Goal: Transaction & Acquisition: Purchase product/service

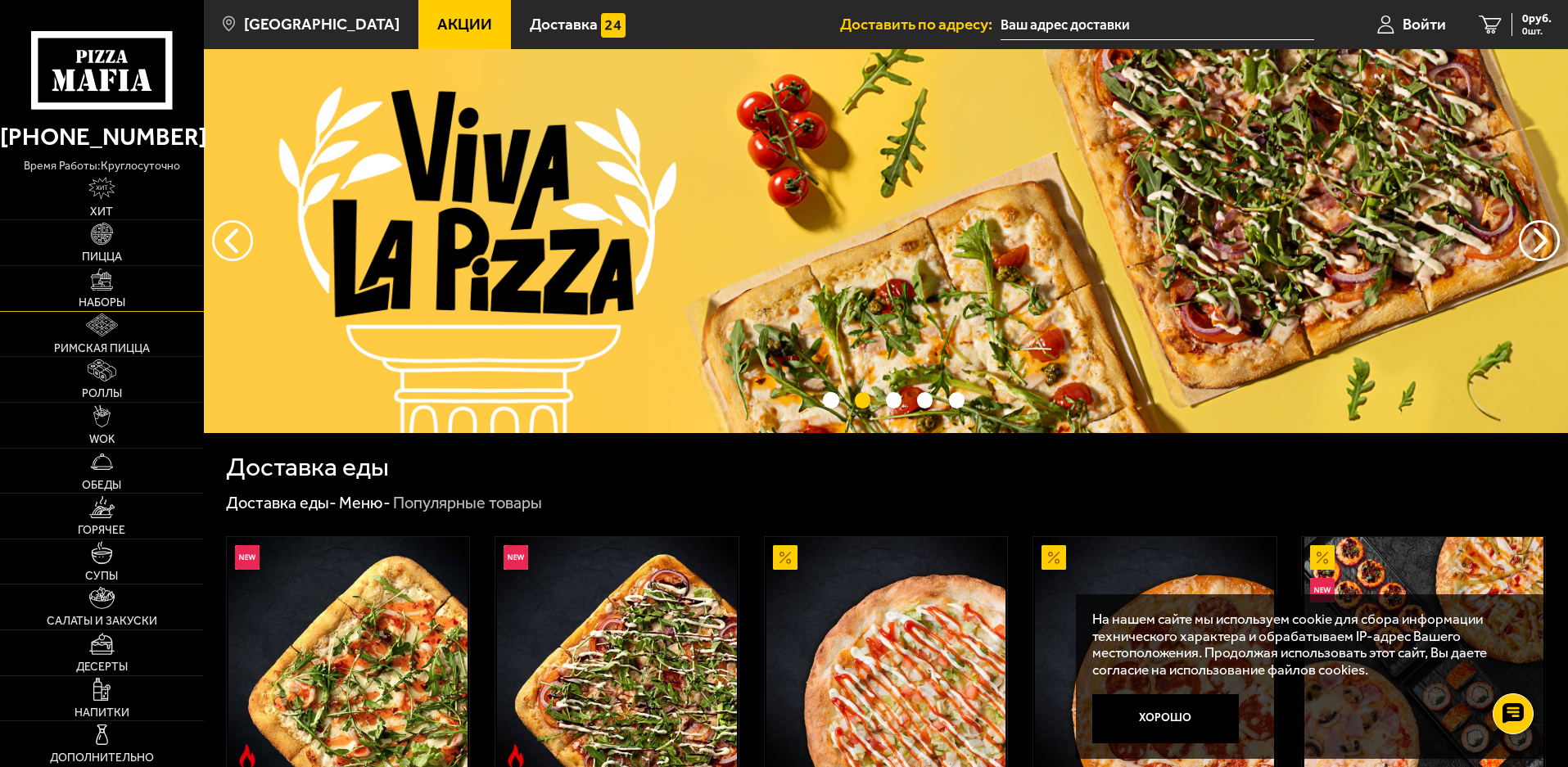
click at [90, 284] on link "Наборы" at bounding box center [102, 288] width 204 height 45
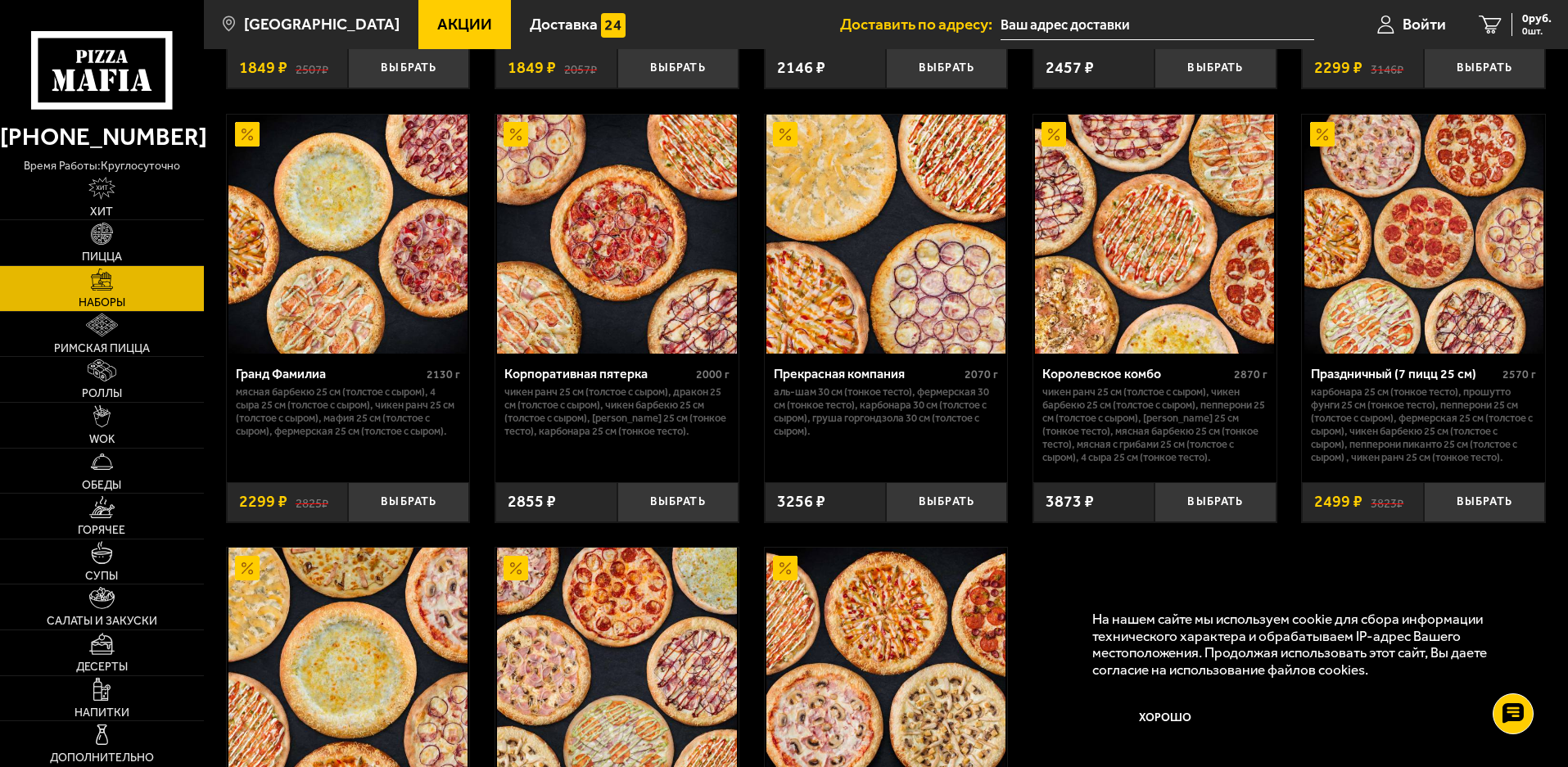
scroll to position [2375, 0]
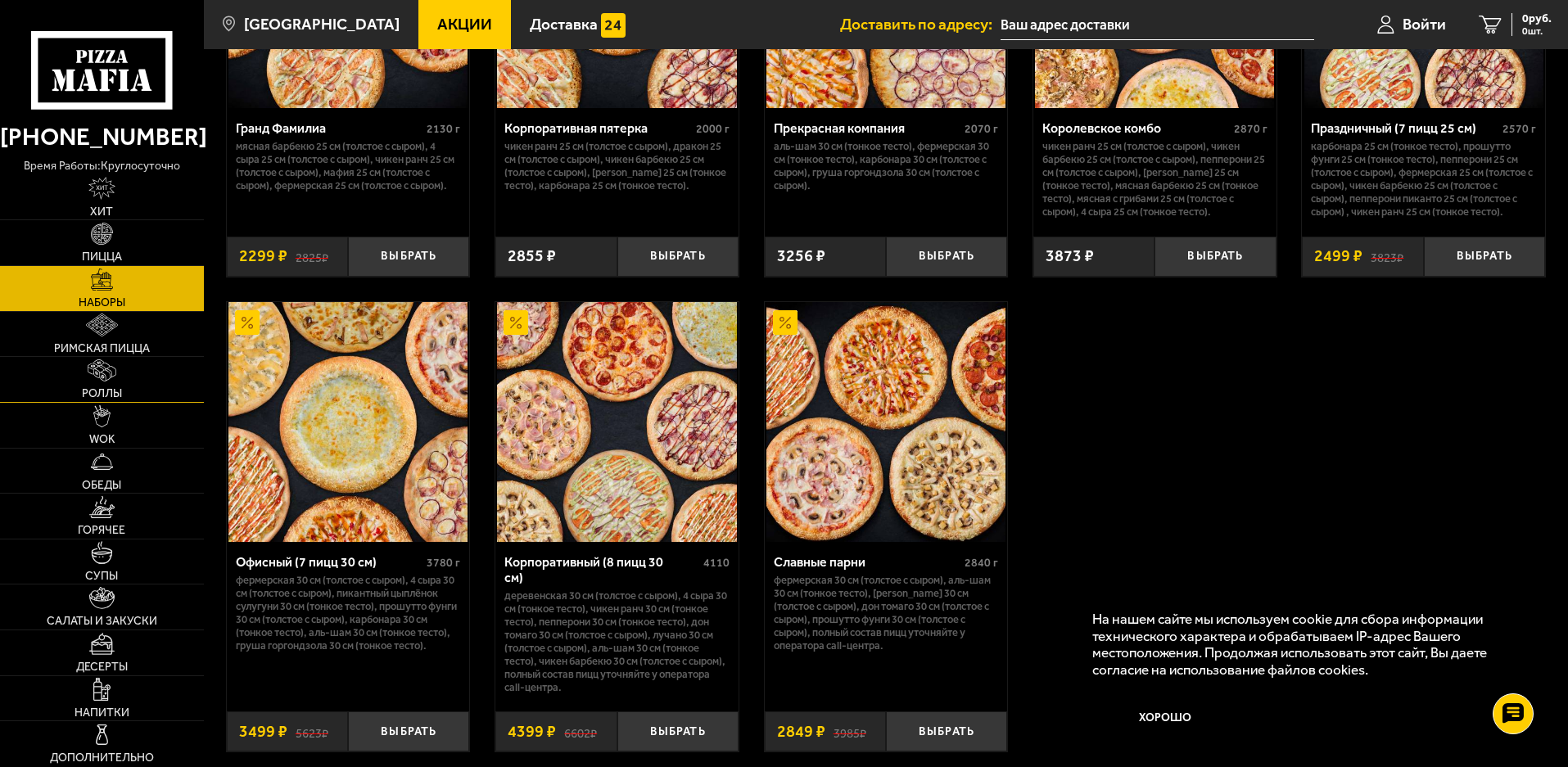
click at [103, 373] on img at bounding box center [101, 371] width 28 height 22
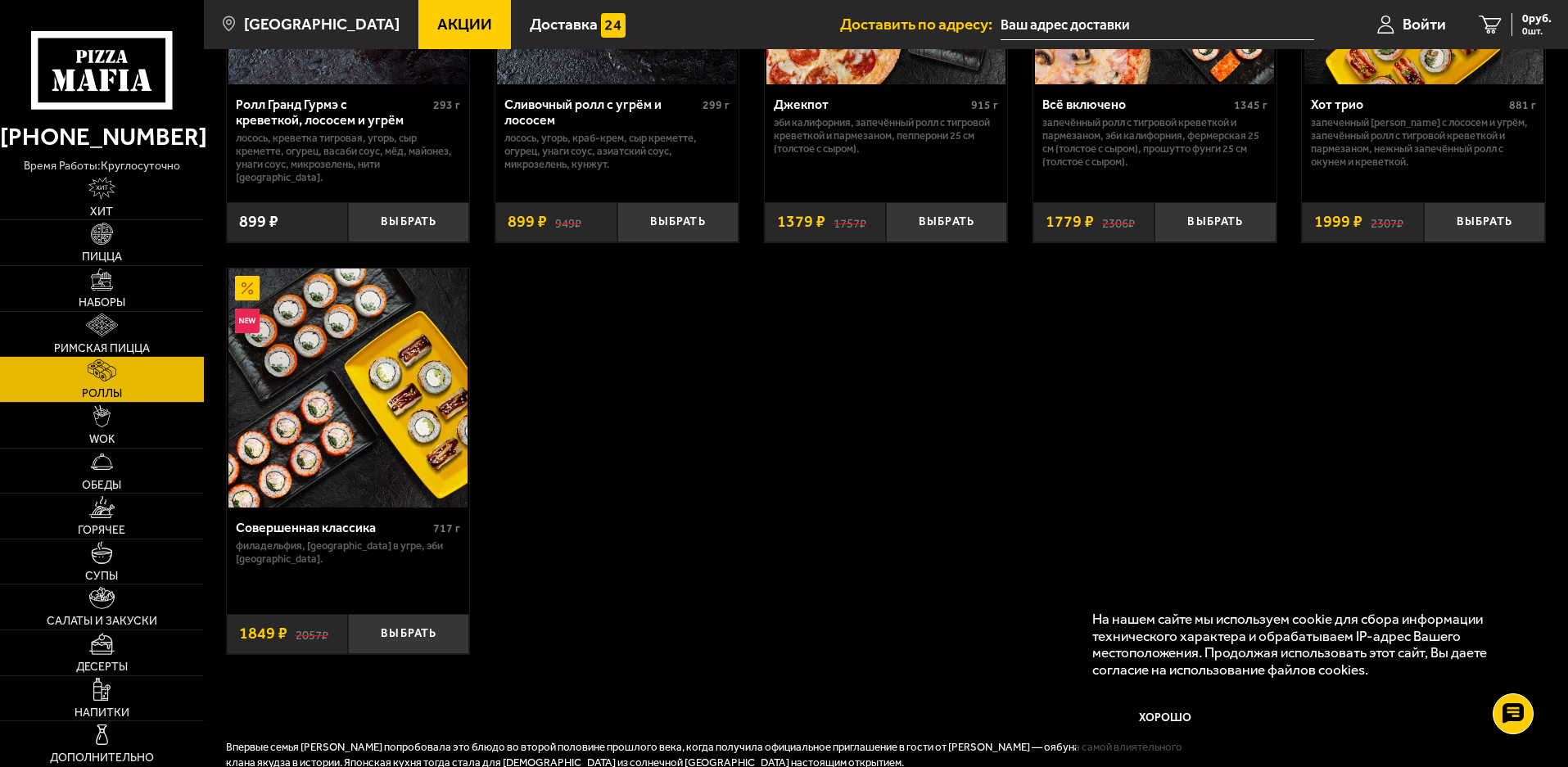
scroll to position [1310, 0]
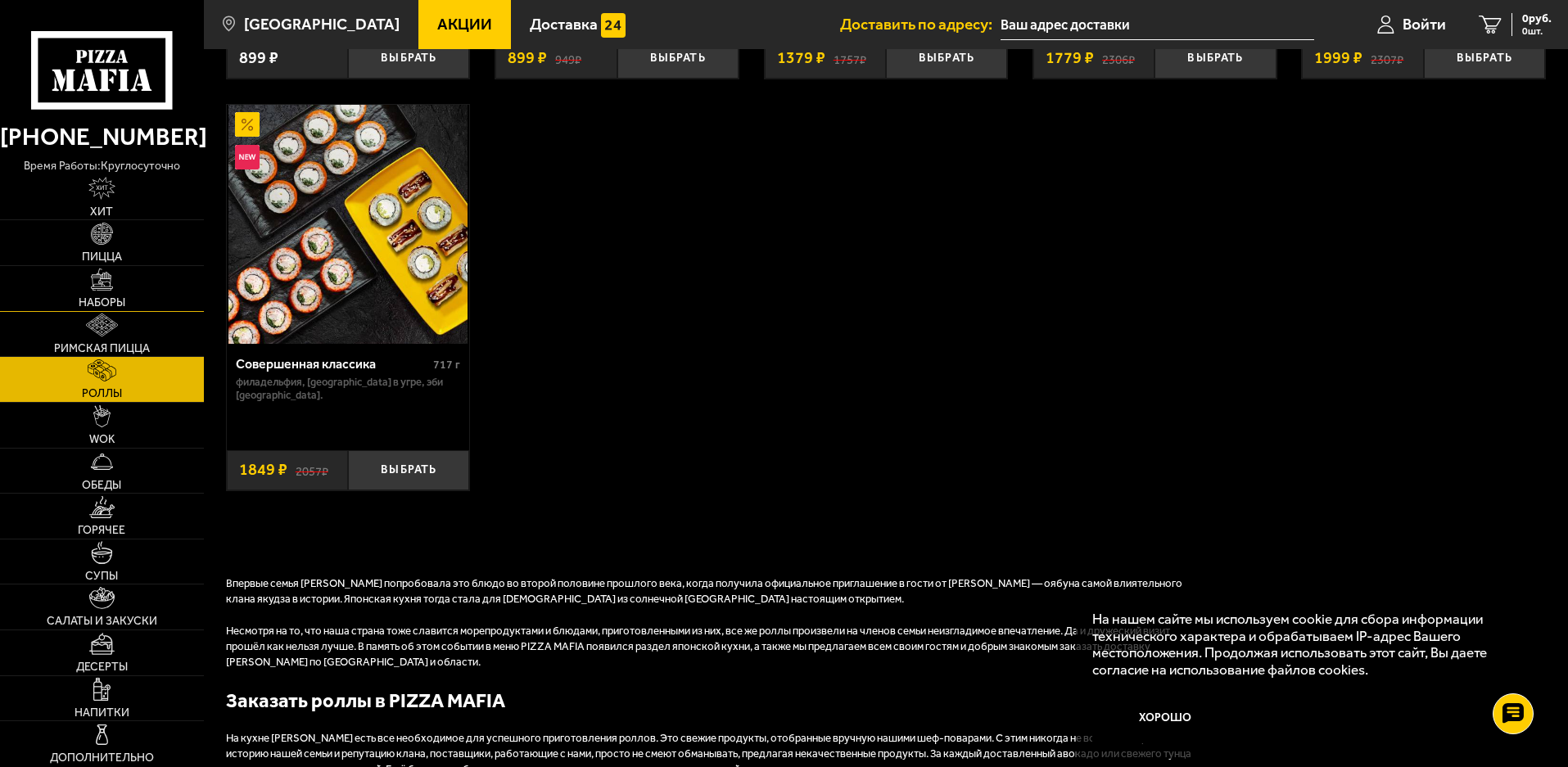
click at [102, 285] on img at bounding box center [102, 280] width 22 height 22
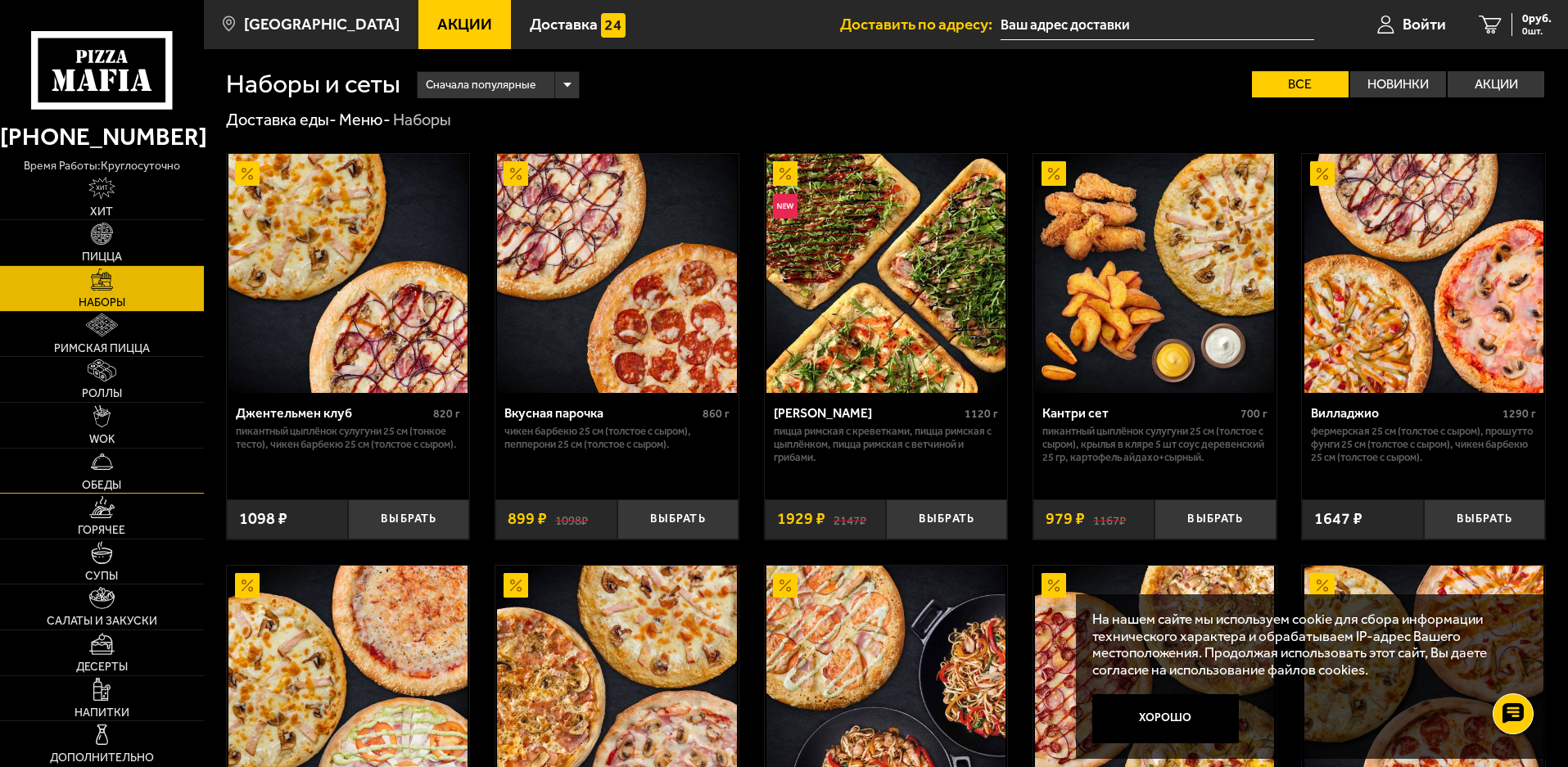
click at [94, 466] on img at bounding box center [102, 462] width 22 height 22
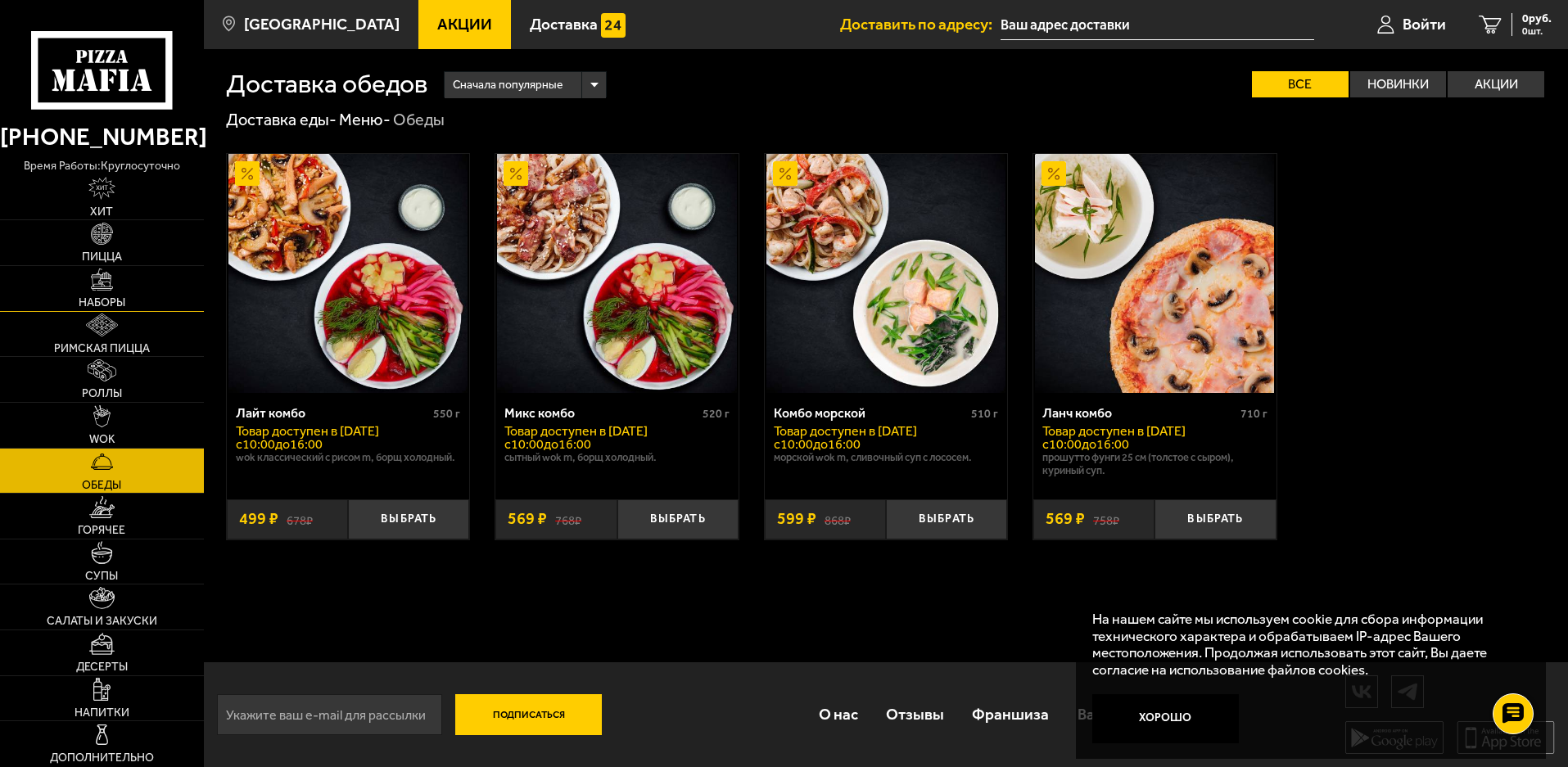
click at [105, 287] on img at bounding box center [102, 280] width 22 height 22
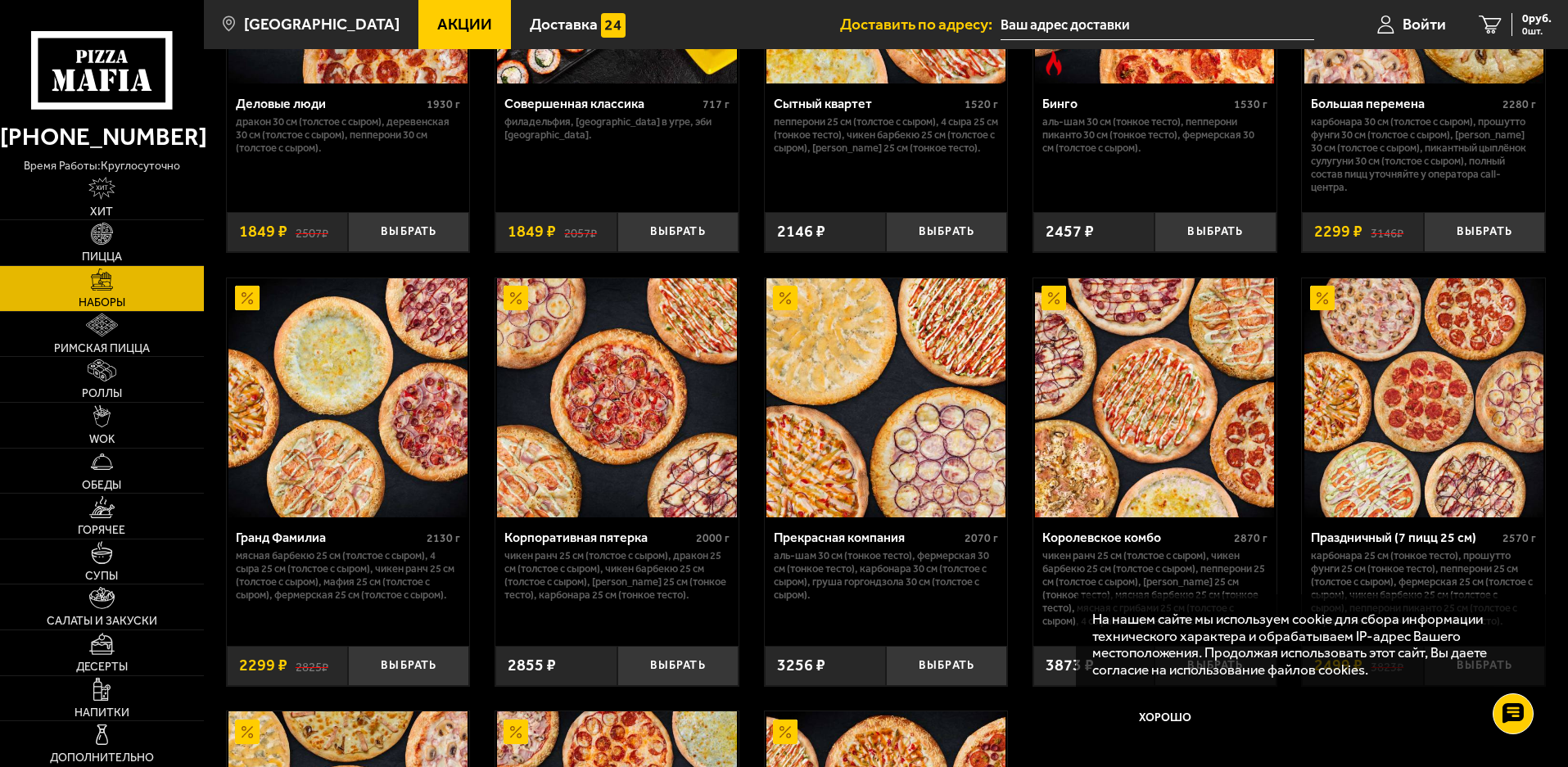
scroll to position [2211, 0]
